Goal: Task Accomplishment & Management: Complete application form

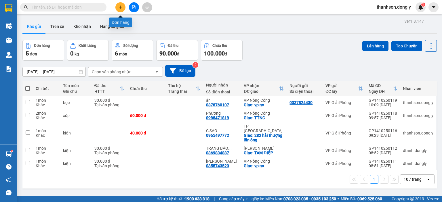
click at [123, 8] on button at bounding box center [121, 7] width 10 height 10
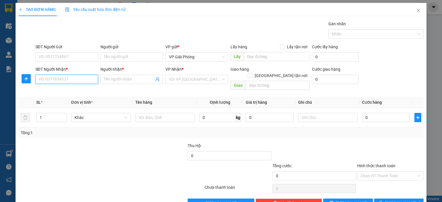
click at [75, 79] on input "SĐT Người Nhận *" at bounding box center [66, 79] width 63 height 9
type input "0"
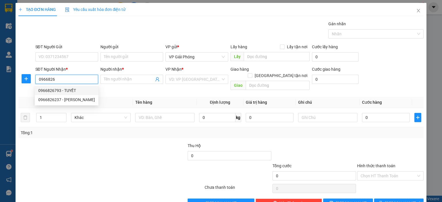
click at [75, 90] on div "0966826793 - TUYẾT" at bounding box center [66, 91] width 57 height 6
type input "0966826793"
type input "TUYẾT"
checkbox input "true"
type input "CÔNG LIÊM"
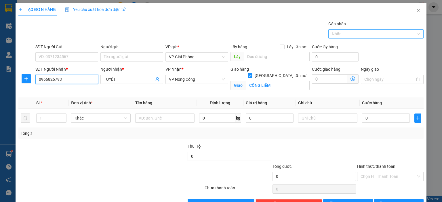
click at [340, 34] on div at bounding box center [373, 34] width 87 height 7
type input "0966826793"
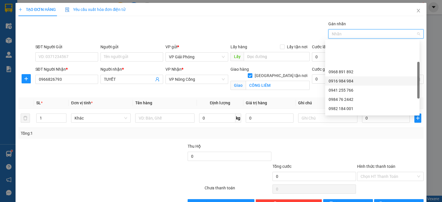
scroll to position [58, 0]
click at [344, 61] on div "0941 255 766" at bounding box center [373, 61] width 88 height 6
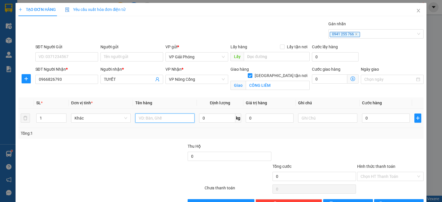
click at [172, 120] on input "text" at bounding box center [164, 118] width 59 height 9
type input "thùng"
click at [372, 118] on input "0" at bounding box center [386, 118] width 48 height 9
type input "4"
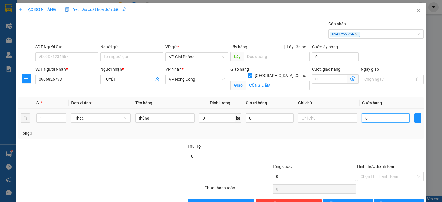
type input "4"
type input "40"
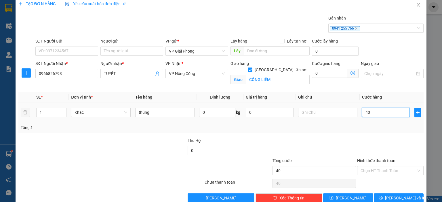
scroll to position [17, 0]
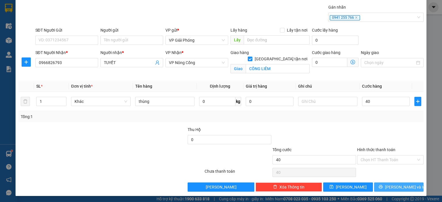
type input "40.000"
click at [389, 189] on button "[PERSON_NAME] và In" at bounding box center [399, 187] width 50 height 9
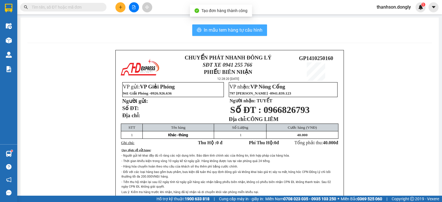
click at [250, 29] on span "In mẫu tem hàng tự cấu hình" at bounding box center [233, 29] width 59 height 7
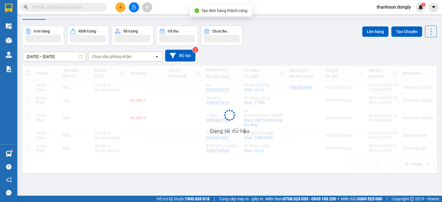
scroll to position [26, 0]
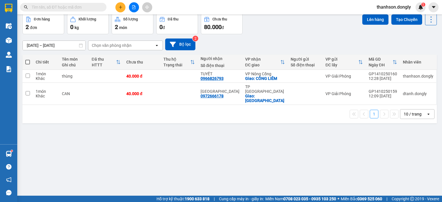
click at [330, 173] on div "ver 1.8.147 Kho gửi Trên xe Kho nhận Hàng đã giao Đơn hàng 2 đơn Khối lượng 0 k…" at bounding box center [229, 92] width 419 height 202
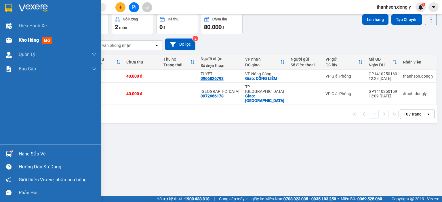
click at [7, 7] on img at bounding box center [8, 8] width 7 height 9
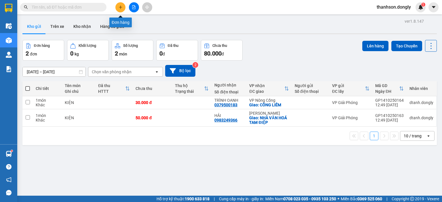
click at [121, 10] on button at bounding box center [121, 7] width 10 height 10
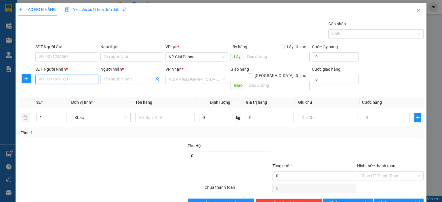
click at [73, 79] on input "SĐT Người Nhận *" at bounding box center [66, 79] width 63 height 9
type input "0961892516"
click at [77, 90] on div "0961892516 - C VÂN" at bounding box center [65, 91] width 55 height 6
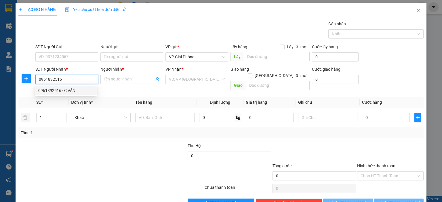
type input "[PERSON_NAME]"
checkbox input "true"
type input "THĂNG LONG"
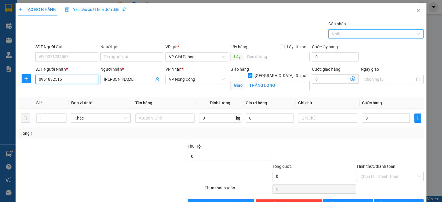
click at [345, 36] on div at bounding box center [373, 34] width 87 height 7
type input "0961892516"
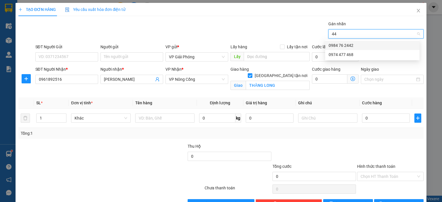
type input "442"
click at [348, 46] on div "0984 76 2442" at bounding box center [373, 45] width 88 height 6
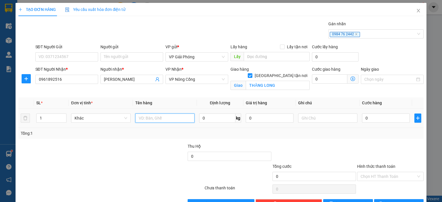
click at [151, 120] on input "text" at bounding box center [164, 118] width 59 height 9
type input "kiện"
click at [390, 120] on input "0" at bounding box center [386, 118] width 48 height 9
type input "5"
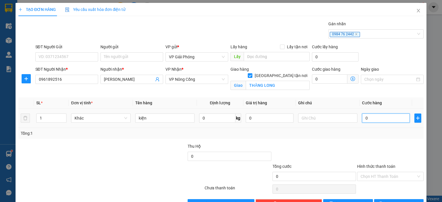
type input "5"
type input "50"
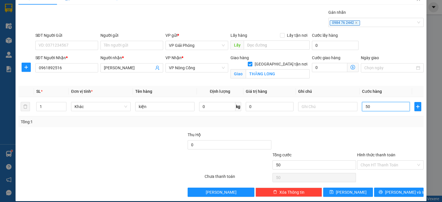
scroll to position [17, 0]
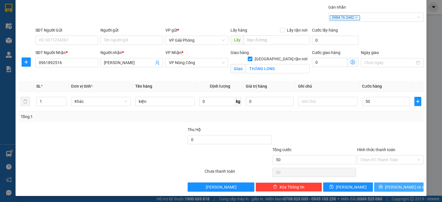
type input "50.000"
drag, startPoint x: 385, startPoint y: 186, endPoint x: 375, endPoint y: 180, distance: 11.4
click at [383, 186] on icon "printer" at bounding box center [381, 187] width 4 height 4
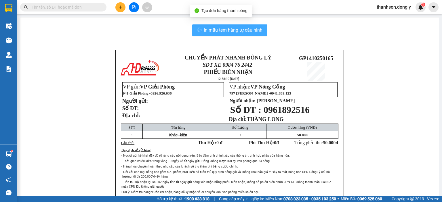
click at [197, 29] on icon "printer" at bounding box center [199, 30] width 5 height 5
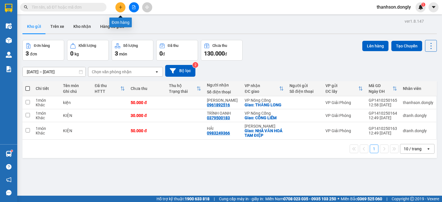
click at [121, 7] on icon "plus" at bounding box center [120, 6] width 0 height 3
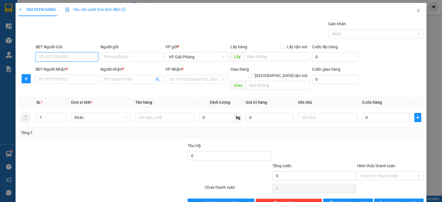
click at [89, 59] on input "SĐT Người Gửi" at bounding box center [66, 56] width 63 height 9
click at [81, 79] on input "SĐT Người Nhận *" at bounding box center [66, 79] width 63 height 9
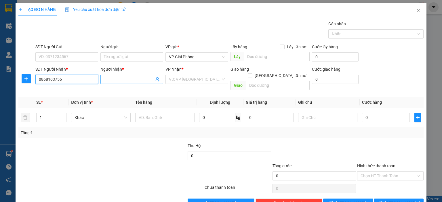
type input "0868103756"
click at [111, 81] on input "Người nhận *" at bounding box center [129, 79] width 50 height 6
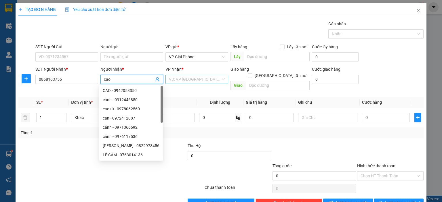
type input "cao"
click at [173, 81] on input "search" at bounding box center [195, 79] width 52 height 9
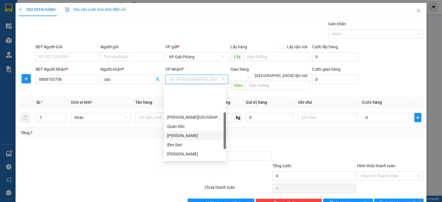
scroll to position [81, 0]
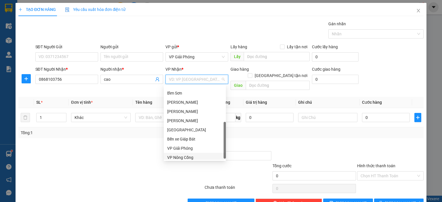
click at [181, 158] on div "VP Nông Cống" at bounding box center [194, 158] width 55 height 6
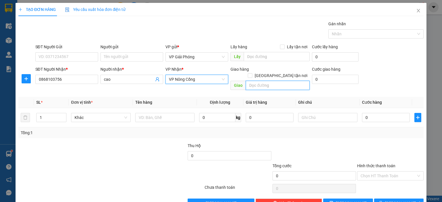
click at [256, 81] on input "text" at bounding box center [278, 85] width 64 height 9
type input "vpnc"
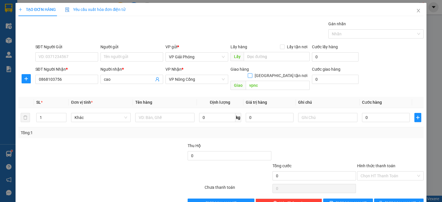
click at [252, 73] on input "[GEOGRAPHIC_DATA] tận nơi" at bounding box center [250, 75] width 4 height 4
checkbox input "true"
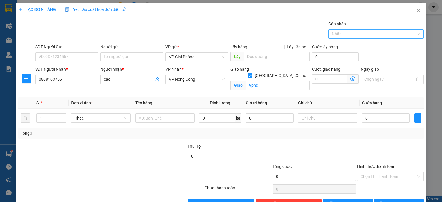
click at [332, 32] on div at bounding box center [373, 34] width 87 height 7
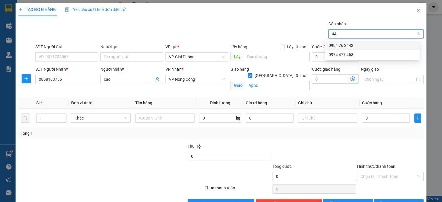
type input "442"
click at [343, 42] on div "0984 76 2442" at bounding box center [373, 45] width 88 height 6
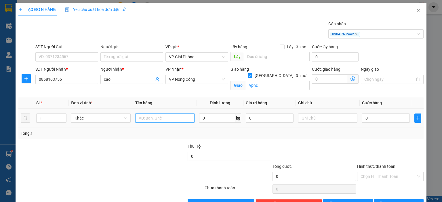
click at [165, 118] on input "text" at bounding box center [164, 118] width 59 height 9
type input "hộp"
click at [364, 120] on input "0" at bounding box center [386, 118] width 48 height 9
type input "4"
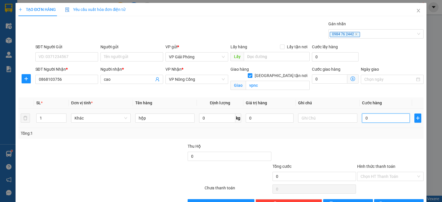
type input "4"
type input "40"
type input "40.000"
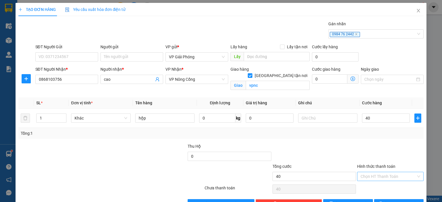
type input "40.000"
click at [371, 174] on input "Hình thức thanh toán" at bounding box center [389, 177] width 56 height 9
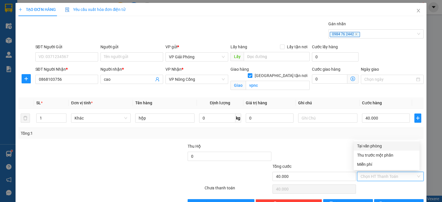
click at [362, 147] on div "Tại văn phòng" at bounding box center [386, 146] width 59 height 6
type input "0"
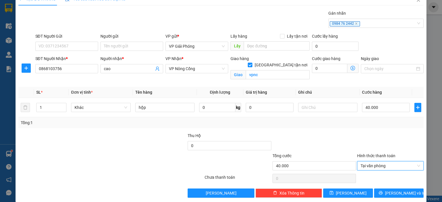
scroll to position [17, 0]
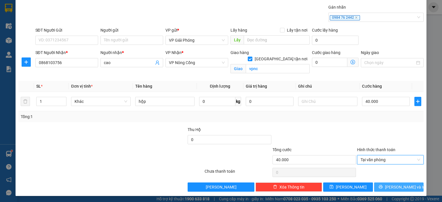
click at [381, 188] on button "[PERSON_NAME] và In" at bounding box center [399, 187] width 50 height 9
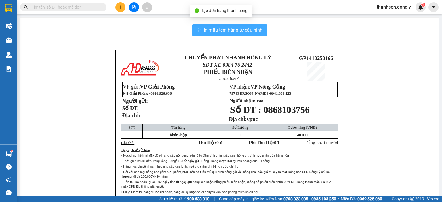
click at [218, 31] on span "In mẫu tem hàng tự cấu hình" at bounding box center [233, 29] width 59 height 7
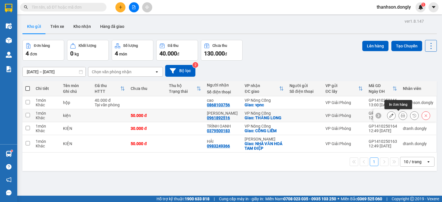
click at [401, 115] on icon at bounding box center [403, 116] width 4 height 4
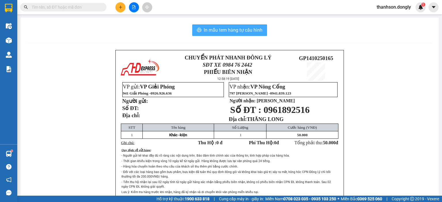
click at [226, 32] on span "In mẫu tem hàng tự cấu hình" at bounding box center [233, 29] width 59 height 7
